Goal: Task Accomplishment & Management: Manage account settings

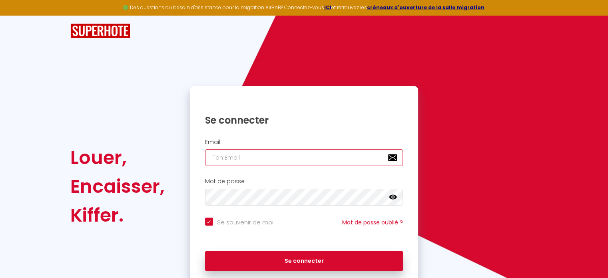
click at [274, 152] on input "email" at bounding box center [304, 157] width 198 height 17
paste input "[EMAIL_ADDRESS][DOMAIN_NAME]"
type input "[EMAIL_ADDRESS][DOMAIN_NAME]"
checkbox input "true"
type input "[EMAIL_ADDRESS][DOMAIN_NAME]"
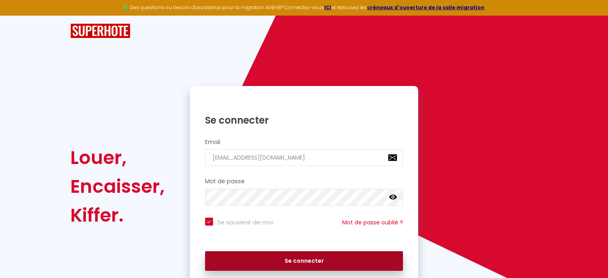
click at [304, 254] on button "Se connecter" at bounding box center [304, 261] width 198 height 20
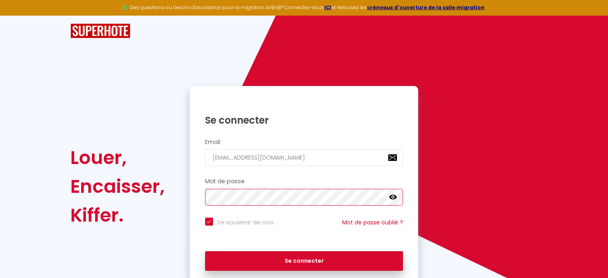
click at [104, 196] on div "Louer, Encaisser, Kiffer. Se connecter Email [EMAIL_ADDRESS][DOMAIN_NAME] Mot d…" at bounding box center [304, 186] width 478 height 201
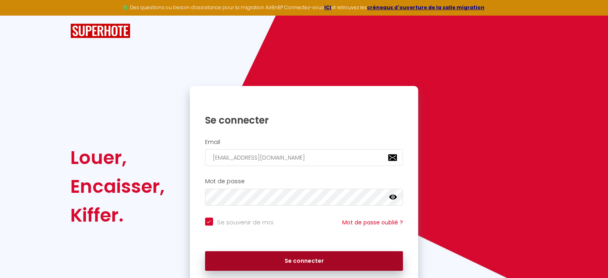
click at [300, 265] on button "Se connecter" at bounding box center [304, 261] width 198 height 20
checkbox input "true"
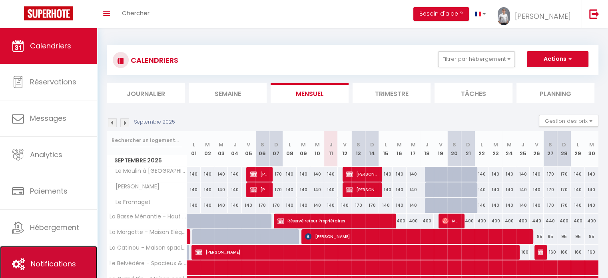
click at [51, 268] on span "Notifications" at bounding box center [53, 264] width 45 height 10
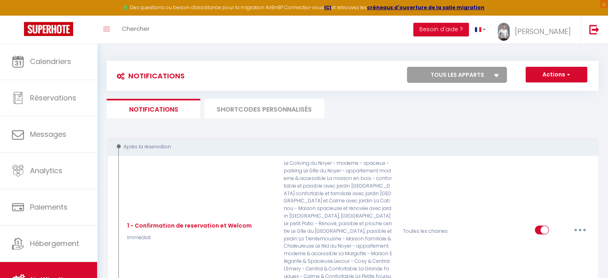
click at [271, 111] on li "SHORTCODES PERSONNALISÉS" at bounding box center [264, 109] width 120 height 20
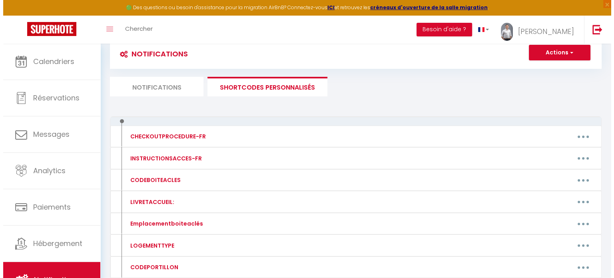
scroll to position [40, 0]
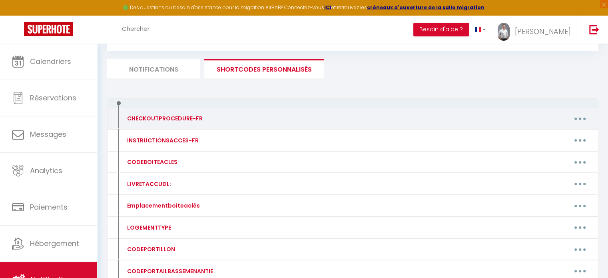
click at [576, 118] on button "button" at bounding box center [580, 118] width 22 height 13
click at [539, 132] on link "Editer" at bounding box center [559, 137] width 59 height 14
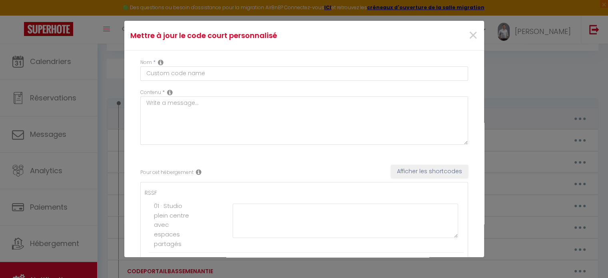
type input "CHECKOUTPROCEDURE-FR"
type textarea "Merci de suivre les 3 petites instructions suivantes afin de ne rien oublier : …"
type textarea "- Mettre tous les draps sur le lit, notre équipe de ménage passera les récupére…"
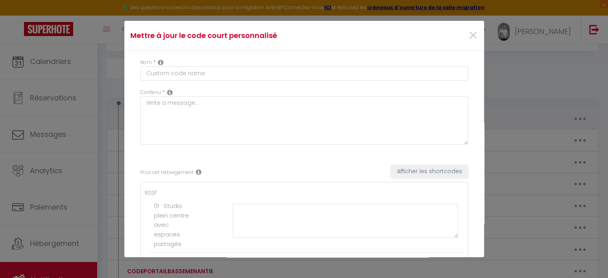
type textarea "- Mettre tous les draps sur le lit, notre équipe de ménage passera les récupére…"
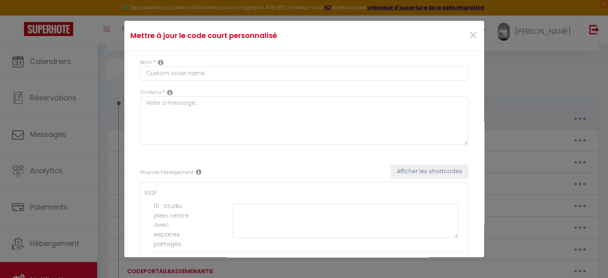
type textarea "- Mettre tous les draps sur le lit, notre équipe de ménage passera les récupére…"
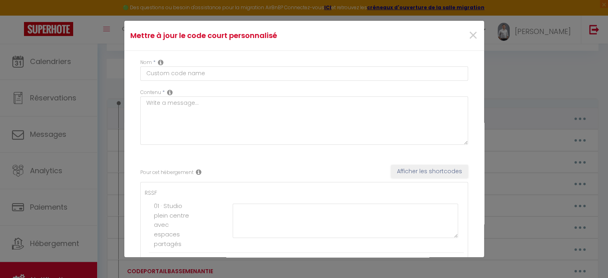
type textarea "- Retirer toute nourriture du frigo et du congélateur - Faire la vaisselle et j…"
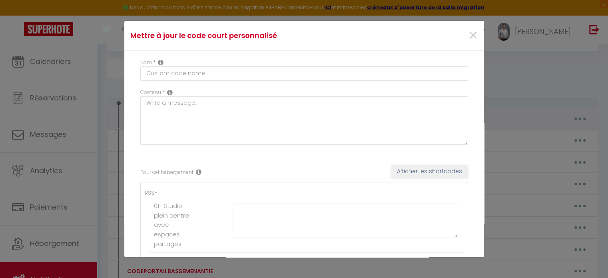
type textarea "- Retirer toute nourriture du frigo et du congélateur - Faire la vaisselle et j…"
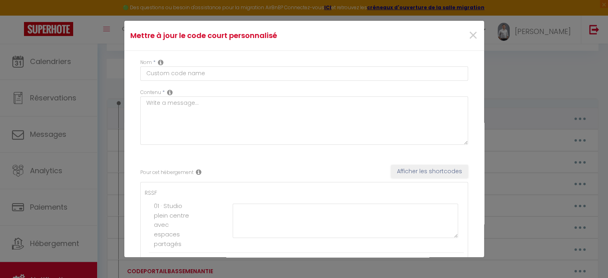
type textarea "- Retirer toute nourriture du frigo et du congélateur - Faire la vaisselle et j…"
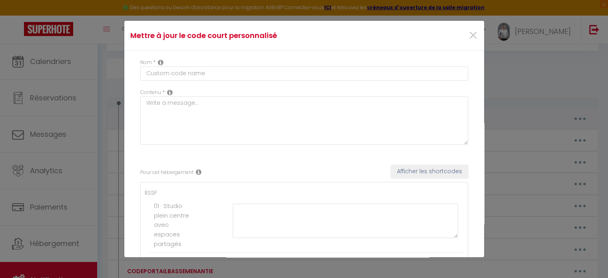
type textarea "- Retirer toute nourriture du frigo et du congélateur - Faire la vaisselle et j…"
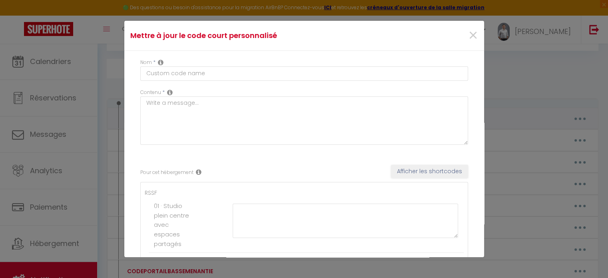
type textarea "- Retirer toute nourriture du frigo et du congélateur - Faire la vaisselle et j…"
type textarea "Avant de quitter les lieux et continuer votre voyage, merci de suivre les 3 pet…"
type textarea "- Retirer toute nourriture du frigo et du congélateur - Faire la vaisselle et j…"
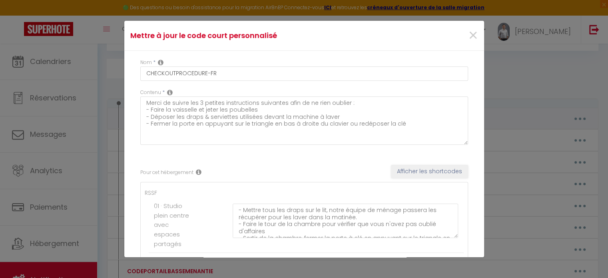
type textarea "- Retirer toute nourriture du frigo et du congélateur - Faire la vaisselle et j…"
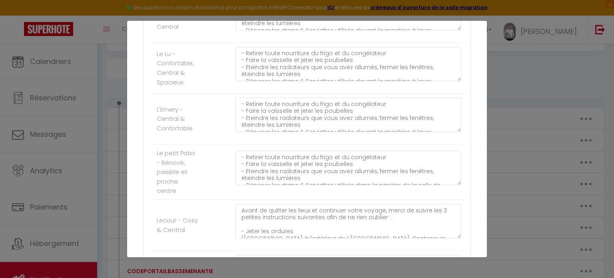
scroll to position [1919, 0]
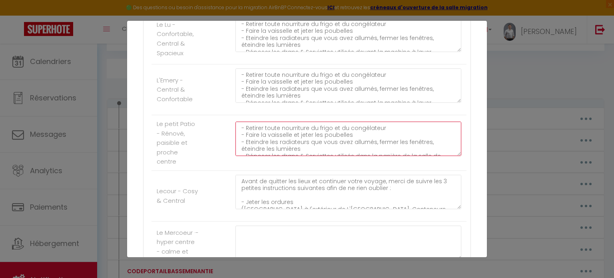
click at [349, 140] on textarea "- Retirer toute nourriture du frigo et du congélateur - Faire la vaisselle et j…" at bounding box center [349, 139] width 226 height 34
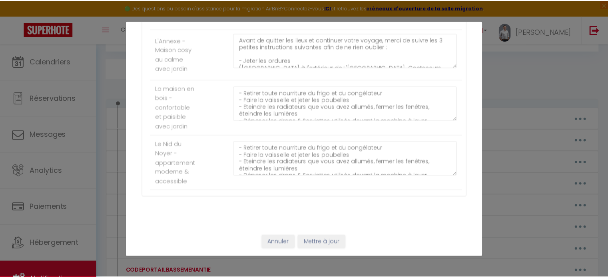
scroll to position [2171, 0]
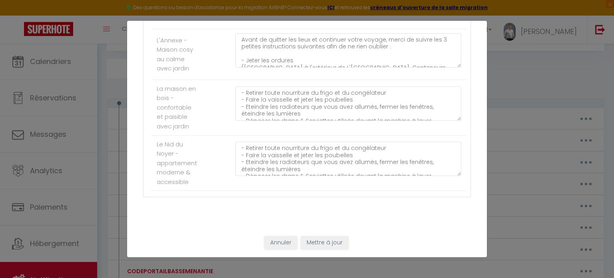
type textarea "- Retirer toute nourriture du frigo et du congélateur - Faire la vaisselle et j…"
click at [341, 240] on button "Mettre à jour" at bounding box center [325, 243] width 48 height 14
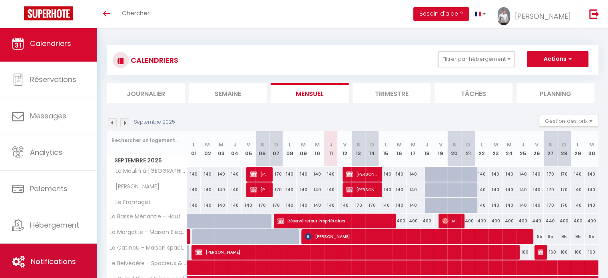
click at [52, 258] on span "Notifications" at bounding box center [53, 261] width 45 height 10
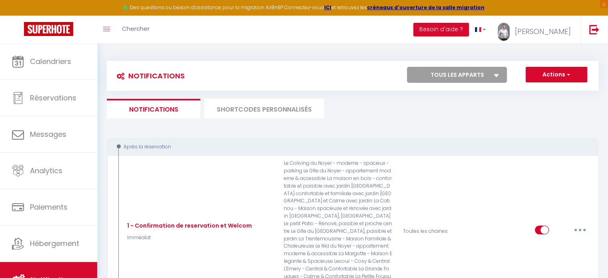
click at [259, 113] on li "SHORTCODES PERSONNALISÉS" at bounding box center [264, 109] width 120 height 20
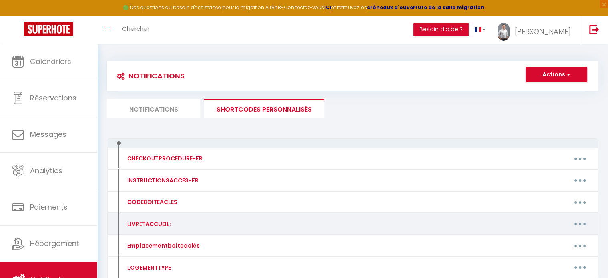
click at [579, 218] on button "button" at bounding box center [580, 224] width 22 height 13
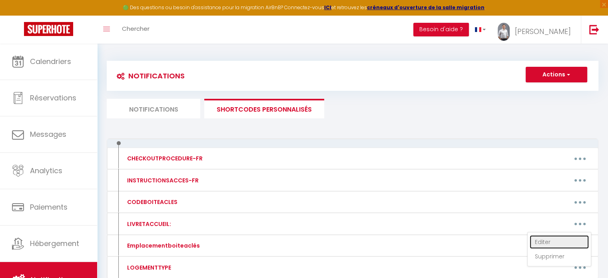
drag, startPoint x: 544, startPoint y: 238, endPoint x: 489, endPoint y: 221, distance: 57.7
click at [544, 238] on link "Editer" at bounding box center [559, 242] width 59 height 14
type input "LIVRETACCUEIL:"
type textarea "livret d'accueil"
type textarea "https://drive.google.com/file/d/1uNtRxCHpPQJIvd8kRm4xlhH32BfJRLcY/view?usp=shar…"
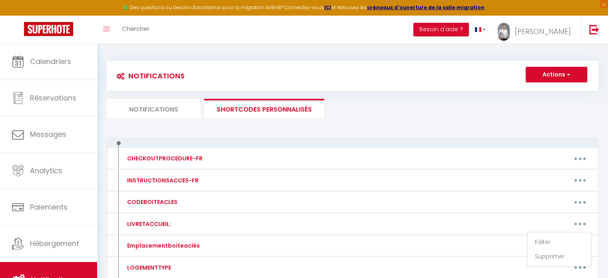
type textarea "https://drive.google.com/file/d/16sE3dtoHmulv7HoxHoTElwlW2PWijXPA/view?usp=shar…"
type textarea "https://drive.google.com/file/d/14CakUSxIa3jzG_EbwcLE-d8IwQ3Cmumu/view?usp=shar…"
type textarea "https://drive.google.com/file/d/107W4W9mMHe_DmcKIb024oqC1XL9YiVFZ/view?usp=shar…"
type textarea "https://drive.google.com/file/d/15RZkGzqcI7srO2EydqXsT-8jI2fnEpi3/view?usp=shar…"
type textarea "https://drive.google.com/file/d/1pIJDTprYJalvKSNr7E3W4buh970z-8Tl/view?usp=shar…"
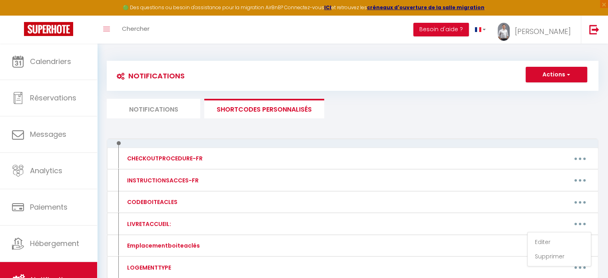
type textarea "https://drive.google.com/file/d/1iGlwgi8KwWP9ctqsNHZYaMkIxuMzmKtZ/view?usp=shar…"
type textarea "https://drive.google.com/file/d/1P9lWxtRaUysTTAxOyBUi5tdXBNVgI4RI/view?usp=driv…"
type textarea "https://drive.google.com/file/d/16tSjbWx-OdntQ9kURHDJa1UTnTRDBKKI/view?usp=shar…"
type textarea "https://drive.google.com/file/d/15BLdMelgk1dWgbuRKISwNEZEdACfBs5S/view?usp=shar…"
type textarea "https://drive.google.com/file/d/1JJoeO9DwzztdZkCEANBlb2_PMsBIAOQN/view?usp=shar…"
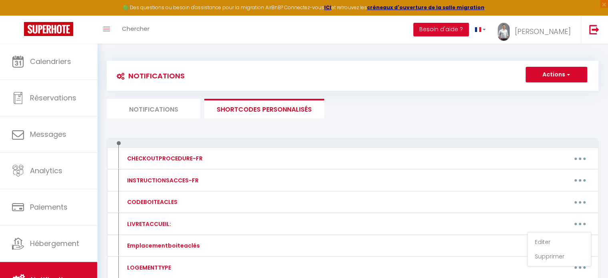
type textarea "https://drive.google.com/file/d/1SXzB1UTyjIJomt5BODK6JavoxhoOjn0C/view?usp=shar…"
type textarea "https://drive.google.com/file/d/1BLETJwwQx2YOqgNMb4Yz6P_sDgHl0V1g/view?usp=shar…"
type textarea "https://drive.google.com/file/d/1yrdT2-EGZ5sGVzfU8w79FfOK0Is_L0Sc/view?usp=shar…"
type textarea "https://drive.google.com/file/d/163rcf2OaUOTapzdycZL8NpAdGmWhhl1B/view?usp=shar…"
type textarea "https://drive.google.com/file/d/1n2L7zxEvZHs1GqhvoQ2mYB5glAwL2uMi/view?usp=shar…"
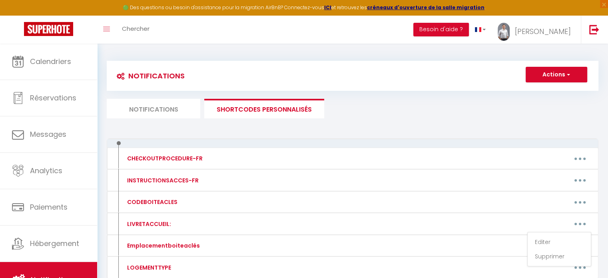
type textarea "https://drive.google.com/file/d/1IA5nxxVrHZXgXWYS05w0T9ckvTuV4kyY/view?usp=shar…"
type textarea "https://drive.google.com/file/d/165MYREKoKjBfVX9EOLr55ZFjM5c19RRL/view?usp=shar…"
type textarea "https://drive.google.com/file/d/18JoT1_wo6BiwJJnx6EZsaYXp19-PAhiG/view?usp=shar…"
type textarea "https://drive.google.com/file/d/1q98blVBVlzUwonq7nZB2SDZOaiZ0XVOB/view?usp=shar…"
type textarea "https://drive.google.com/file/d/1S4ycSbMjb3aCIulAHq4AWm0zckGdTQjr/view?usp=shar…"
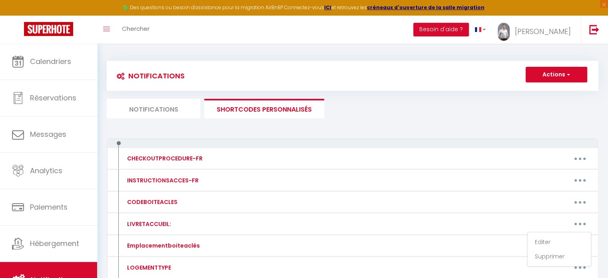
type textarea "https://drive.google.com/file/d/1oucJiMAJyeMjhFrSdbs3RFPHvzYk8LR_/view?usp=shar…"
type textarea "https://drive.google.com/file/d/1SXzB1UTyjIJomt5BODK6JavoxhoOjn0C/view?usp=shar…"
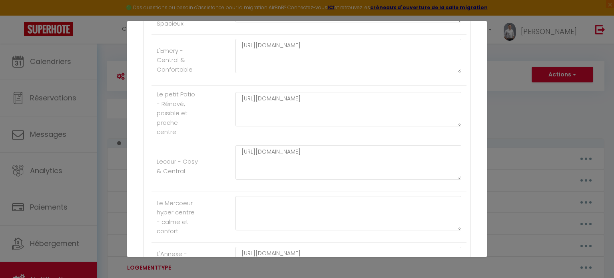
scroll to position [1931, 0]
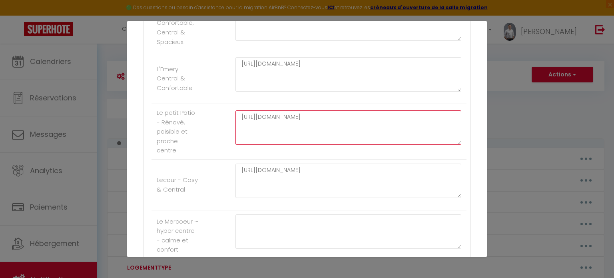
drag, startPoint x: 286, startPoint y: 131, endPoint x: 229, endPoint y: 115, distance: 59.8
click at [230, 115] on div "https://drive.google.com/file/d/18JoT1_wo6BiwJJnx6EZsaYXp19-PAhiG/view?usp=shar…" at bounding box center [348, 131] width 236 height 42
drag, startPoint x: 315, startPoint y: 139, endPoint x: 200, endPoint y: 114, distance: 117.5
click at [200, 114] on li "Le petit Patio - Rénové, paisible et proche centre https://drive.google.com/fil…" at bounding box center [309, 132] width 315 height 56
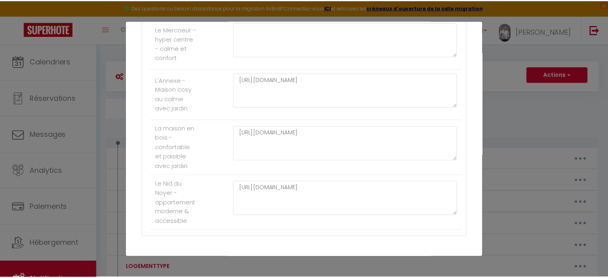
scroll to position [2171, 0]
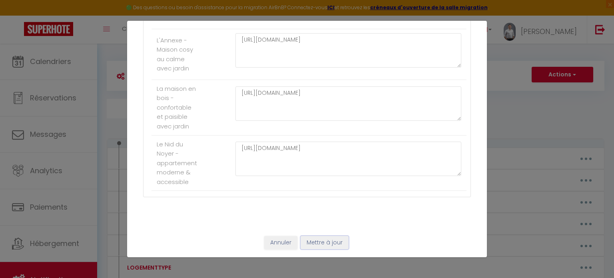
click at [341, 238] on button "Mettre à jour" at bounding box center [325, 243] width 48 height 14
